Goal: Information Seeking & Learning: Compare options

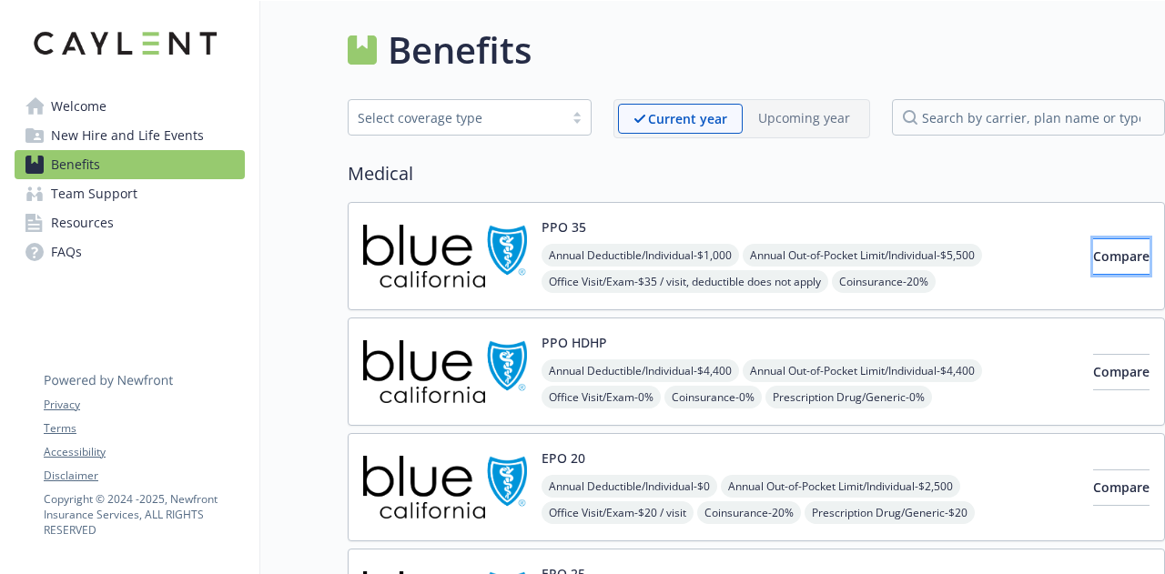
click at [1093, 259] on span "Compare" at bounding box center [1121, 256] width 56 height 17
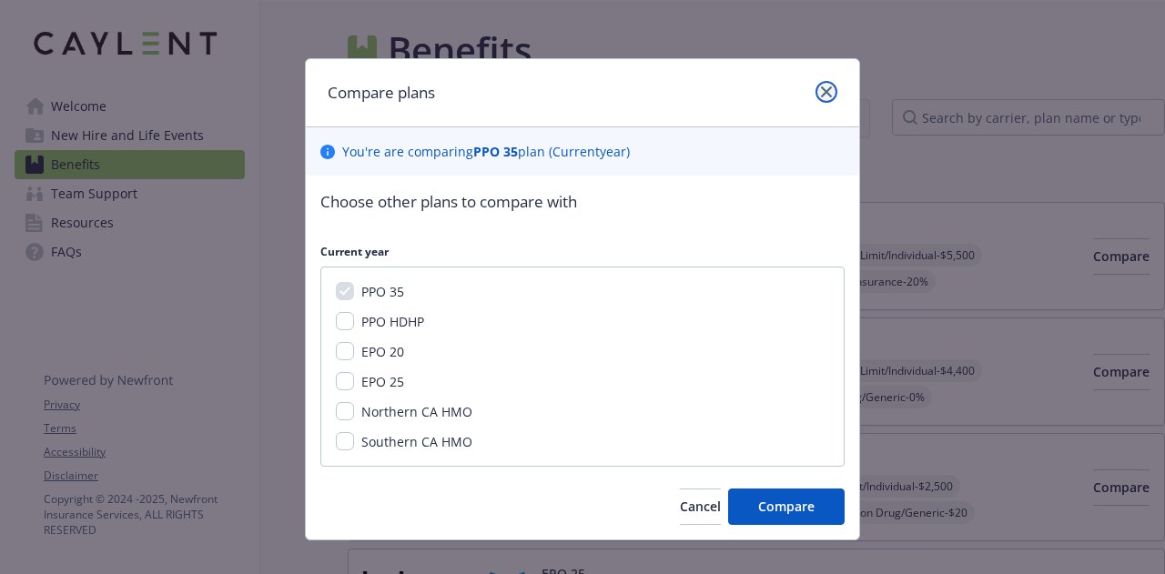
click at [821, 88] on icon "close" at bounding box center [826, 91] width 11 height 11
